Goal: Information Seeking & Learning: Find specific fact

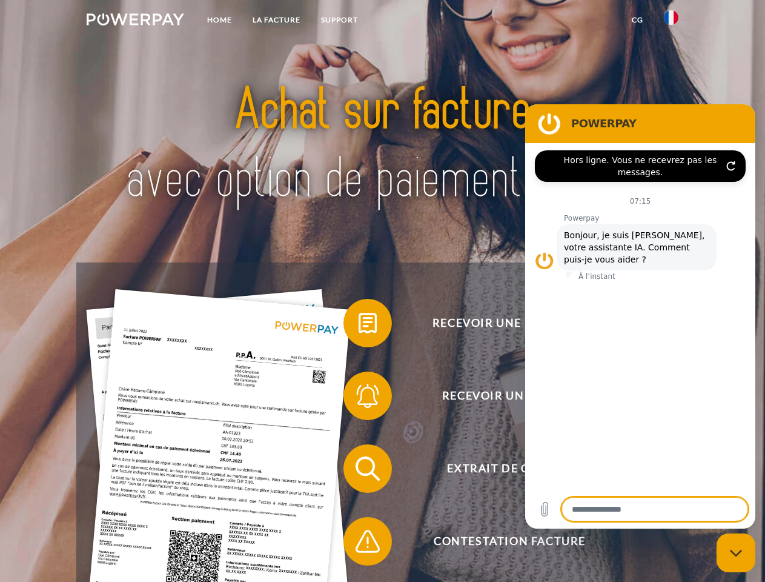
click at [135, 21] on img at bounding box center [136, 19] width 98 height 12
click at [671, 21] on img at bounding box center [671, 17] width 15 height 15
click at [638, 20] on link "CG" at bounding box center [638, 20] width 32 height 22
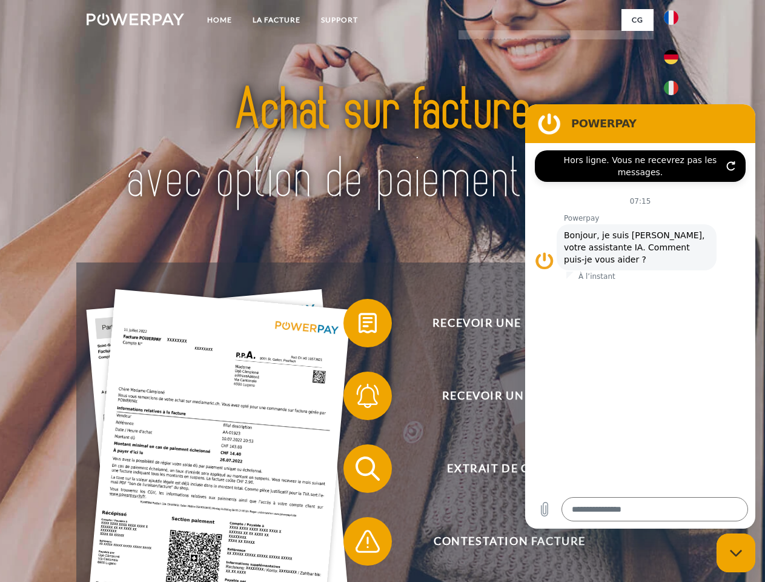
click at [359, 325] on span at bounding box center [349, 323] width 61 height 61
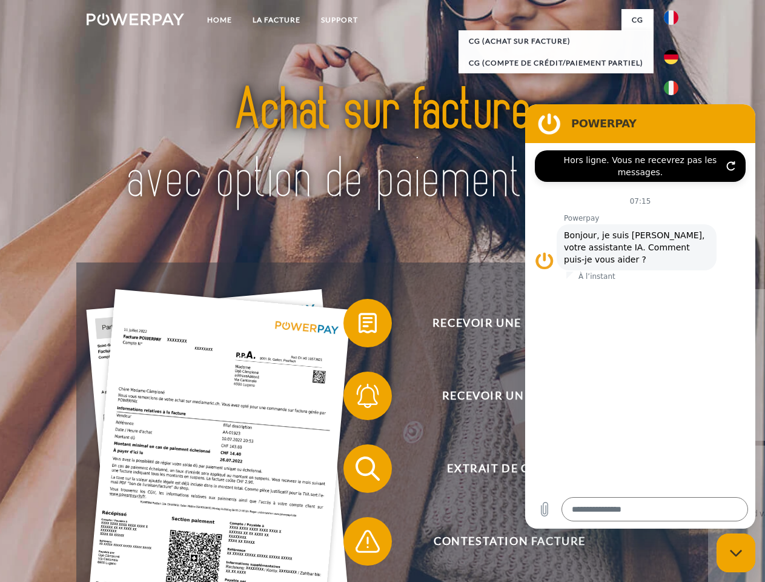
click at [359, 398] on span at bounding box center [349, 395] width 61 height 61
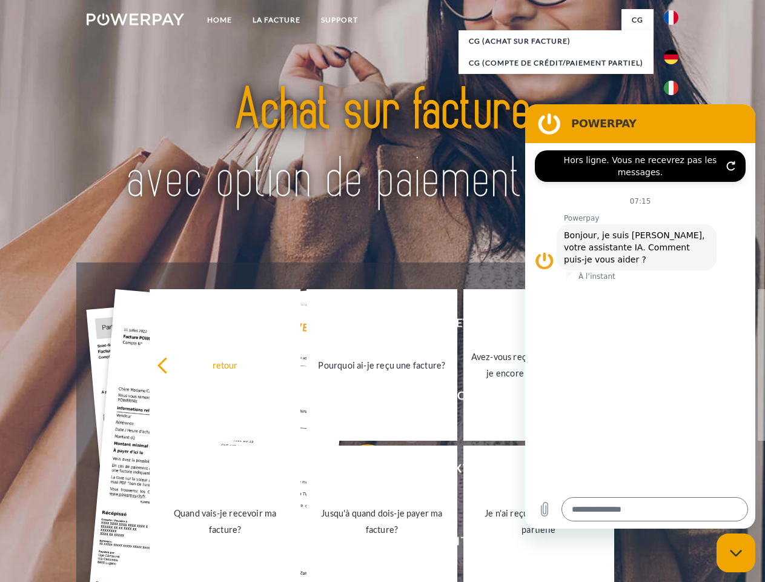
click at [359, 471] on link "Jusqu'à quand dois-je payer ma facture?" at bounding box center [382, 521] width 151 height 152
click at [359, 544] on span at bounding box center [349, 541] width 61 height 61
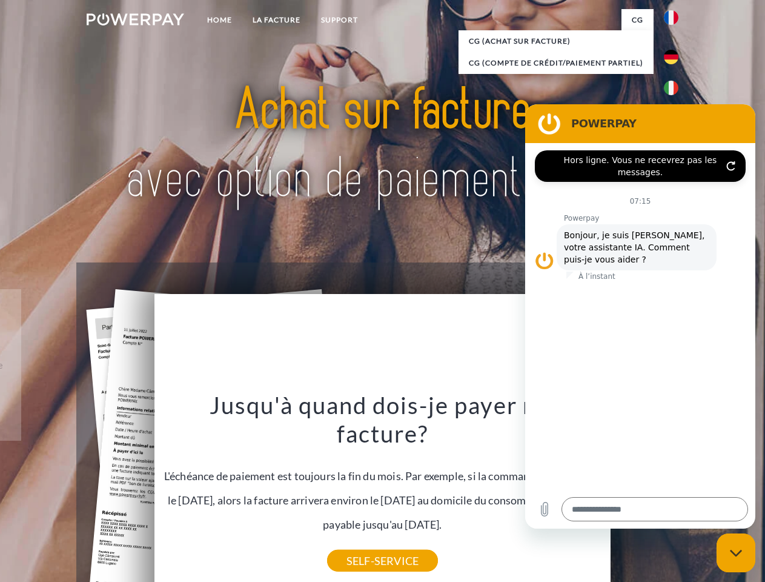
click at [736, 553] on icon "Fermer la fenêtre de messagerie" at bounding box center [736, 553] width 13 height 8
type textarea "*"
